Goal: Navigation & Orientation: Find specific page/section

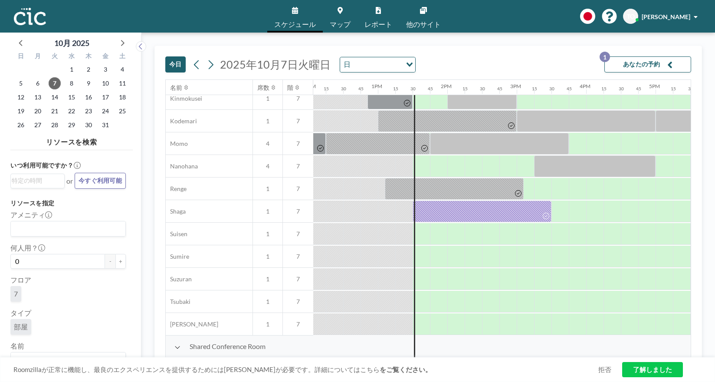
scroll to position [390, 839]
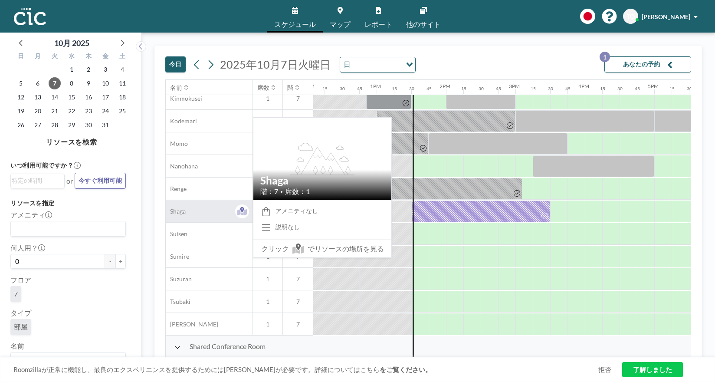
click at [175, 212] on span "Shaga" at bounding box center [176, 211] width 20 height 8
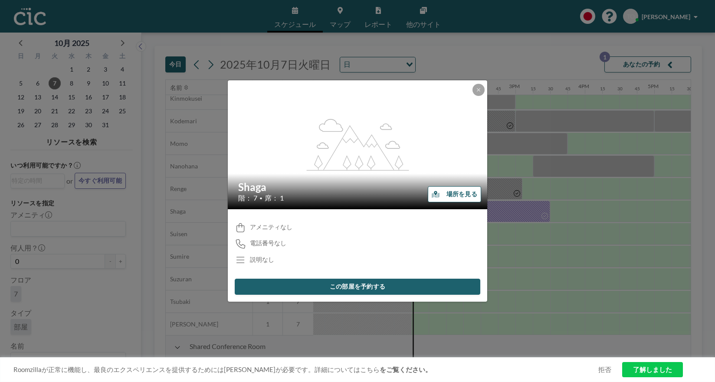
click at [467, 192] on button "場所を見る" at bounding box center [454, 194] width 53 height 16
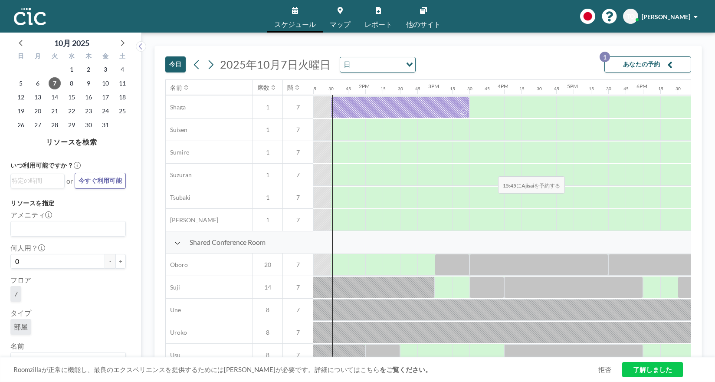
scroll to position [423, 919]
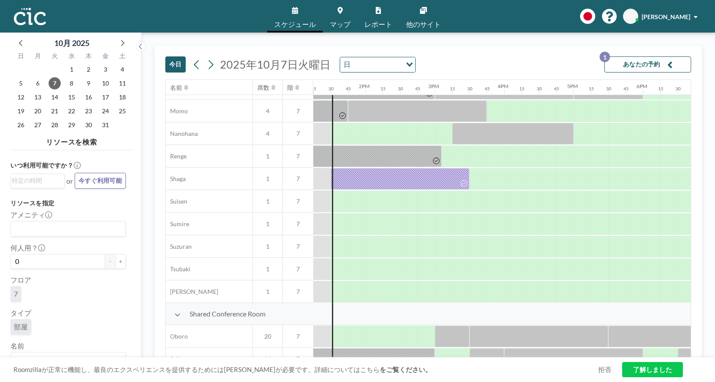
click at [680, 17] on span "[PERSON_NAME]" at bounding box center [665, 16] width 49 height 7
click at [675, 53] on link "ログアウト" at bounding box center [671, 58] width 77 height 17
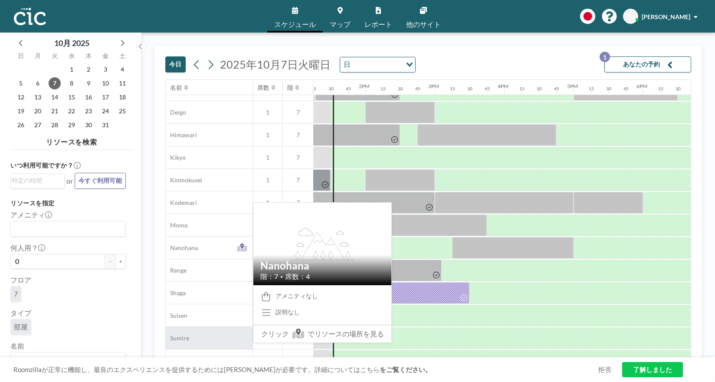
scroll to position [347, 919]
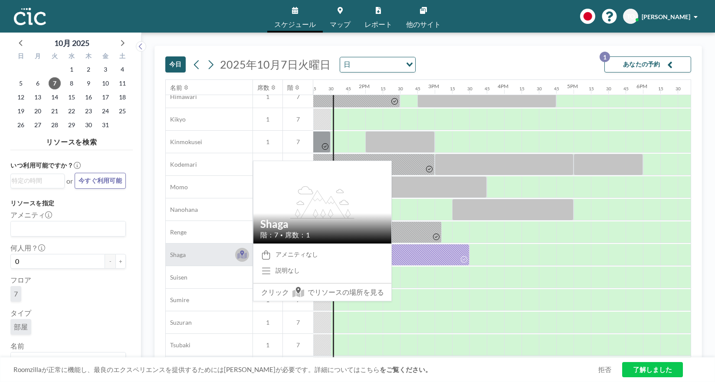
click at [244, 254] on icon at bounding box center [242, 254] width 10 height 9
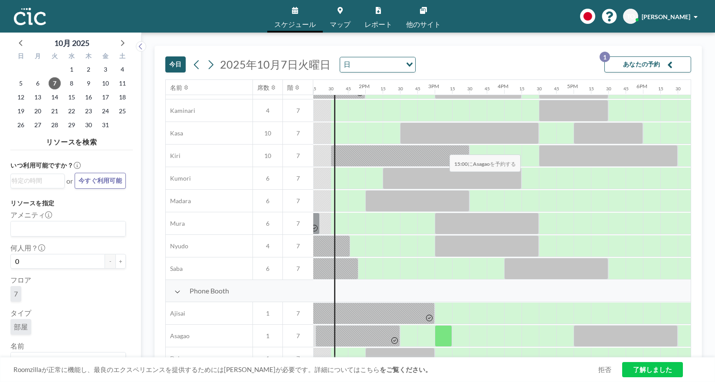
scroll to position [0, 919]
